Goal: Information Seeking & Learning: Learn about a topic

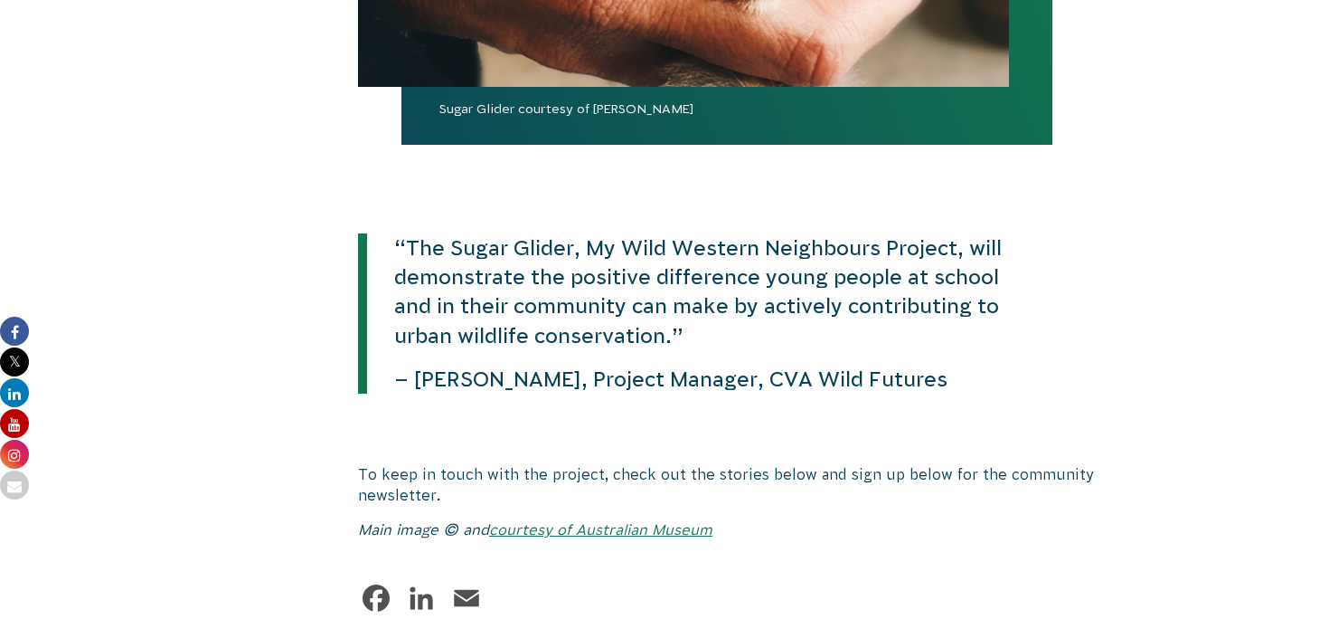
scroll to position [2546, 0]
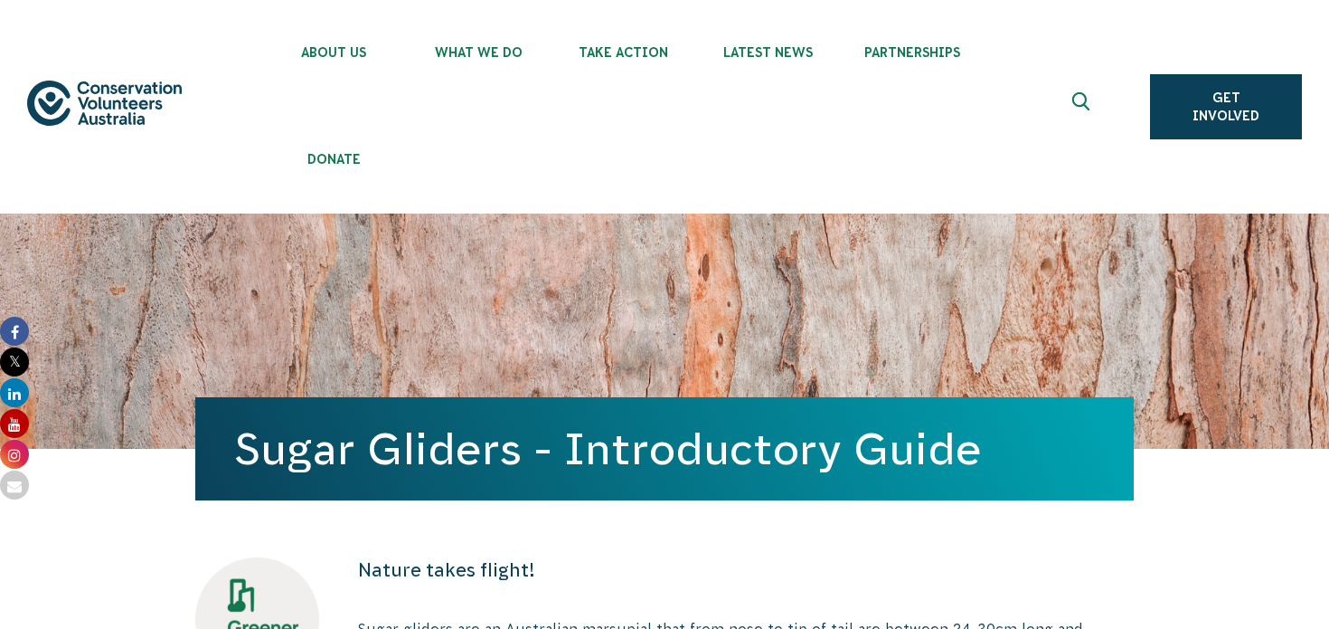
click at [235, 424] on h1 "Sugar Gliders - Introductory Guide" at bounding box center [664, 448] width 859 height 49
drag, startPoint x: 221, startPoint y: 369, endPoint x: 1149, endPoint y: 357, distance: 928.0
click at [1134, 397] on div "Sugar Gliders - Introductory Guide" at bounding box center [664, 448] width 939 height 103
copy h1 "Sugar Gliders - Introductory Guide"
